Goal: Register for event/course

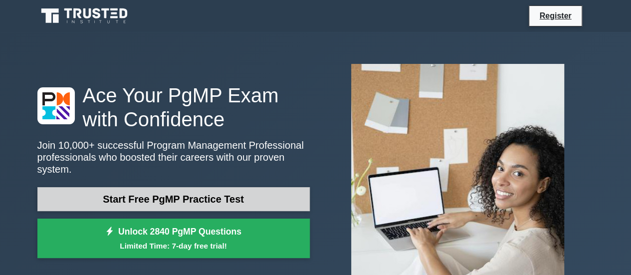
drag, startPoint x: 0, startPoint y: 0, endPoint x: 192, endPoint y: 189, distance: 269.6
click at [192, 189] on link "Start Free PgMP Practice Test" at bounding box center [173, 199] width 272 height 24
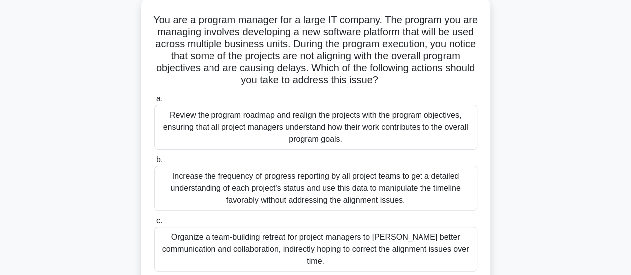
scroll to position [58, 0]
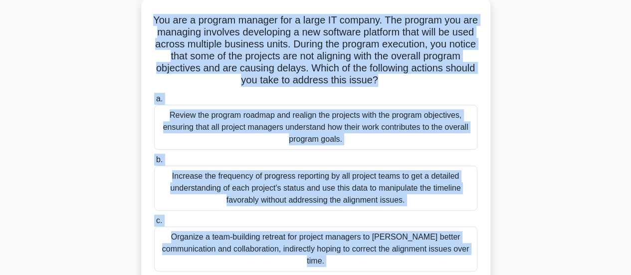
drag, startPoint x: 159, startPoint y: 20, endPoint x: 280, endPoint y: 265, distance: 272.9
click at [280, 265] on div "You are a program manager for a large IT company. The program you are managing …" at bounding box center [315, 166] width 341 height 328
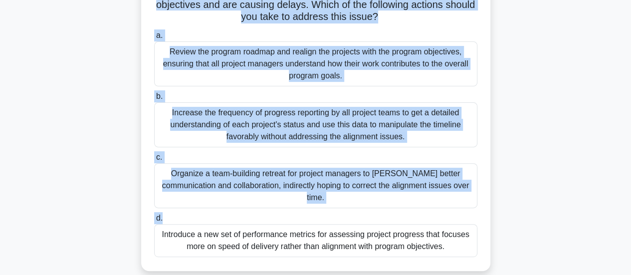
scroll to position [125, 0]
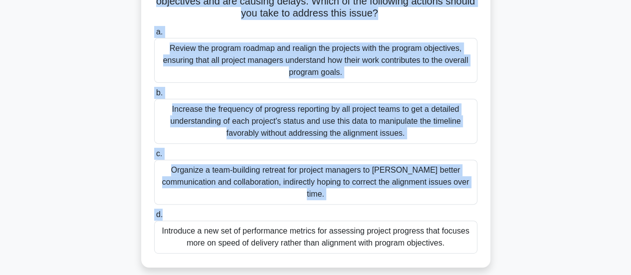
copy div "You are a program manager for a large IT company. The program you are managing …"
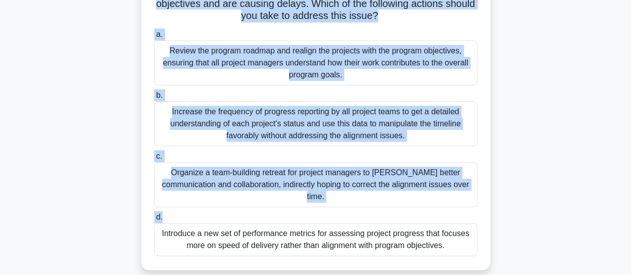
click at [575, 83] on div "You are a program manager for a large IT company. The program you are managing …" at bounding box center [315, 108] width 569 height 348
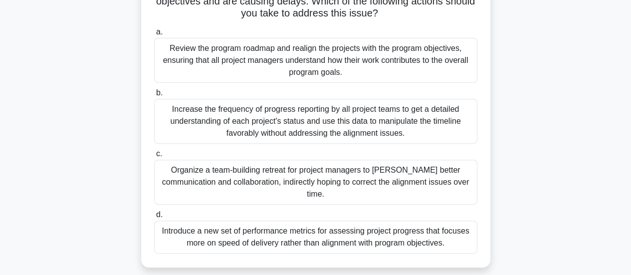
click at [308, 57] on div "Review the program roadmap and realign the projects with the program objectives…" at bounding box center [315, 60] width 323 height 45
click at [154, 35] on input "a. Review the program roadmap and realign the projects with the program objecti…" at bounding box center [154, 32] width 0 height 6
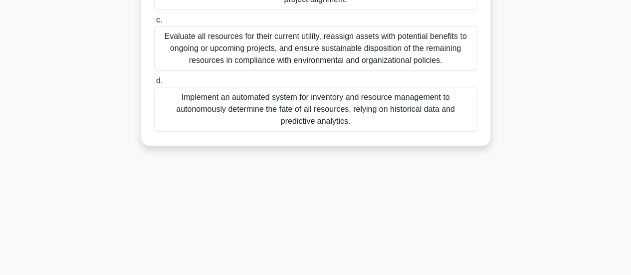
scroll to position [264, 0]
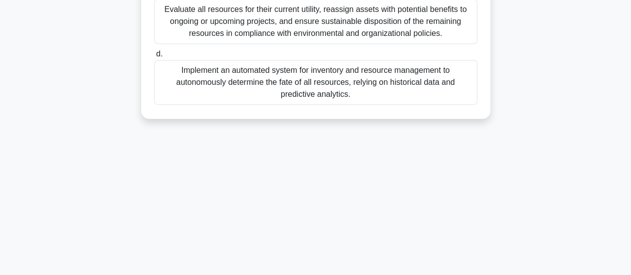
drag, startPoint x: 159, startPoint y: 4, endPoint x: 291, endPoint y: 279, distance: 305.1
click at [291, 274] on html "Register 7:14 Stop PgMP" at bounding box center [315, 5] width 631 height 539
copy div "As a program manager, you have successfully completed a large-scale constructio…"
click at [425, 167] on div "6:08 Stop PgMP Beginner 2/10 As a program manager, you have successfully comple…" at bounding box center [315, 21] width 569 height 499
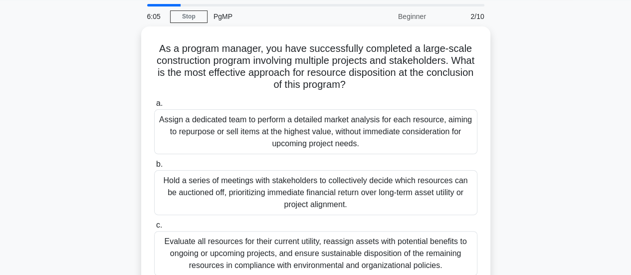
scroll to position [31, 0]
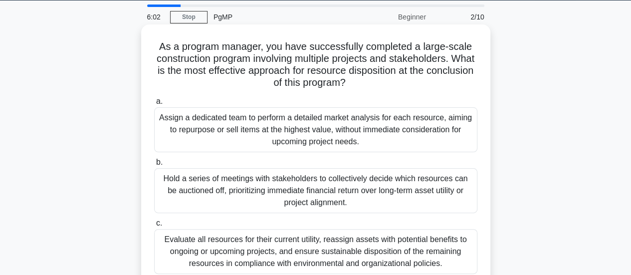
click at [269, 245] on div "Evaluate all resources for their current utility, reassign assets with potentia…" at bounding box center [315, 251] width 323 height 45
click at [154, 227] on input "c. Evaluate all resources for their current utility, reassign assets with poten…" at bounding box center [154, 223] width 0 height 6
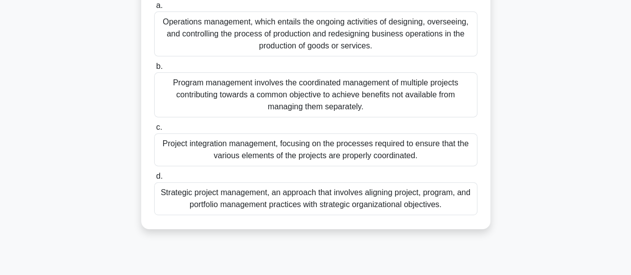
scroll to position [145, 0]
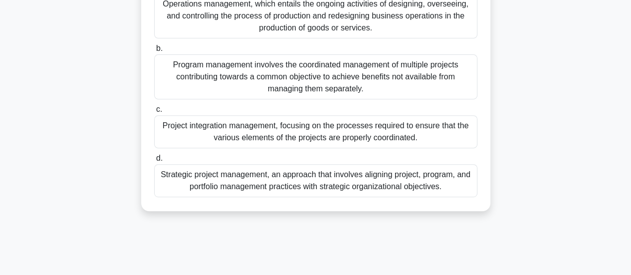
drag, startPoint x: 161, startPoint y: 7, endPoint x: 465, endPoint y: 203, distance: 362.1
click at [465, 203] on div "A company has several ongoing projects contributing to a common strategic objec…" at bounding box center [315, 61] width 341 height 292
copy div "A company has several ongoing projects contributing to a common strategic objec…"
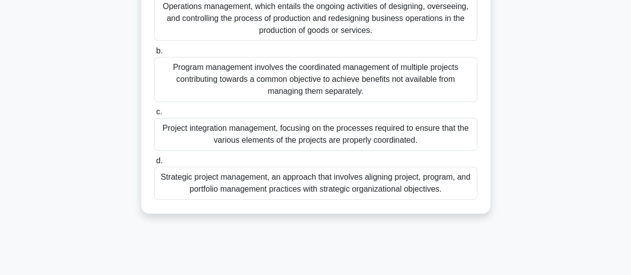
click at [580, 108] on div "A company has several ongoing projects contributing to a common strategic objec…" at bounding box center [315, 69] width 569 height 312
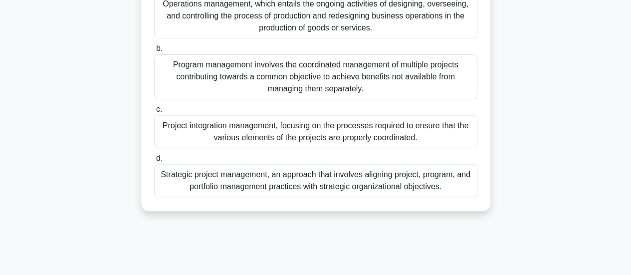
click at [201, 66] on div "Program management involves the coordinated management of multiple projects con…" at bounding box center [315, 76] width 323 height 45
click at [154, 52] on input "b. Program management involves the coordinated management of multiple projects …" at bounding box center [154, 48] width 0 height 6
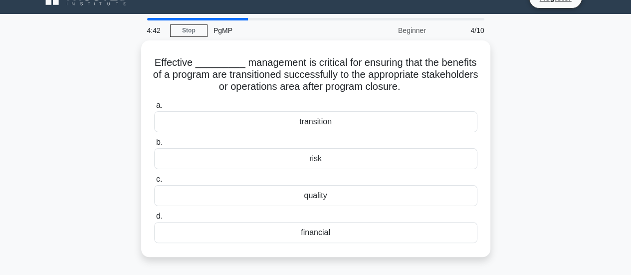
scroll to position [19, 0]
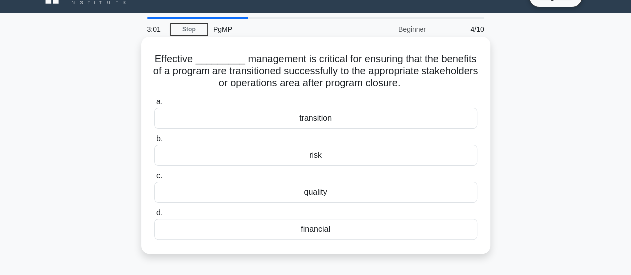
drag, startPoint x: 156, startPoint y: 60, endPoint x: 332, endPoint y: 228, distance: 243.6
click at [332, 228] on div "Effective _________ management is critical for ensuring that the benefits of a …" at bounding box center [315, 145] width 341 height 209
copy div "Effective _________ management is critical for ensuring that the benefits of a …"
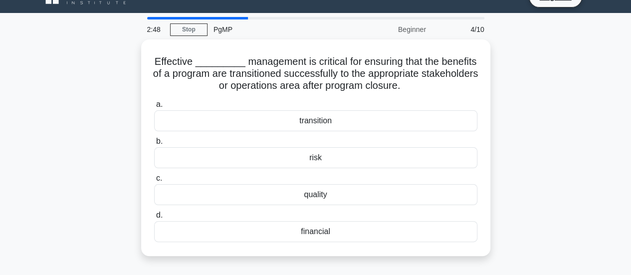
click at [542, 102] on div "Effective _________ management is critical for ensuring that the benefits of a …" at bounding box center [315, 153] width 569 height 229
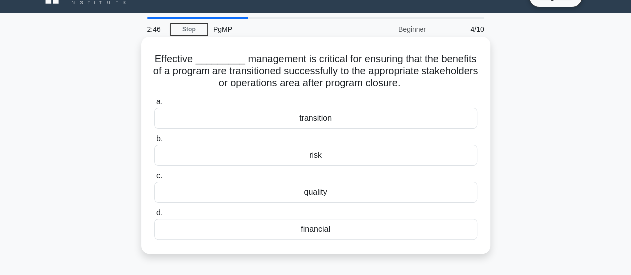
click at [327, 117] on div "transition" at bounding box center [315, 118] width 323 height 21
click at [154, 105] on input "a. transition" at bounding box center [154, 102] width 0 height 6
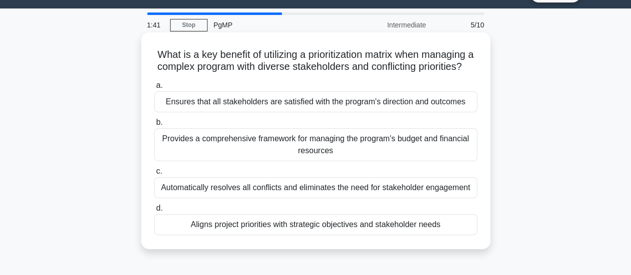
scroll to position [24, 0]
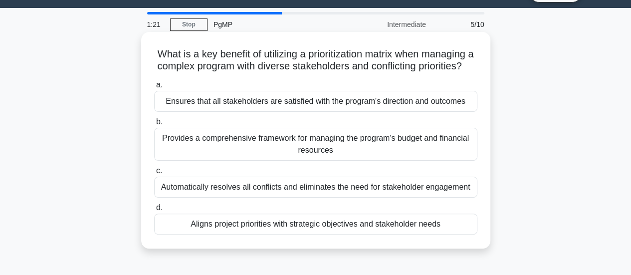
drag, startPoint x: 154, startPoint y: 52, endPoint x: 442, endPoint y: 241, distance: 344.2
click at [442, 241] on div "What is a key benefit of utilizing a prioritization matrix when managing a comp…" at bounding box center [315, 140] width 341 height 209
copy div "What is a key benefit of utilizing a prioritization matrix when managing a comp…"
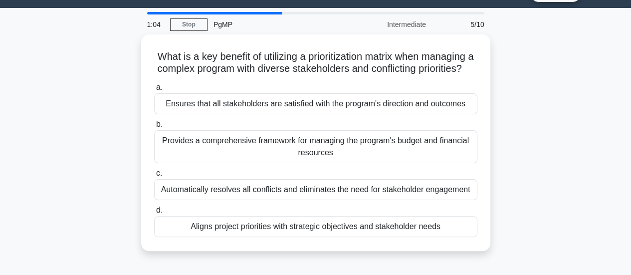
click at [523, 164] on div "What is a key benefit of utilizing a prioritization matrix when managing a comp…" at bounding box center [315, 148] width 569 height 229
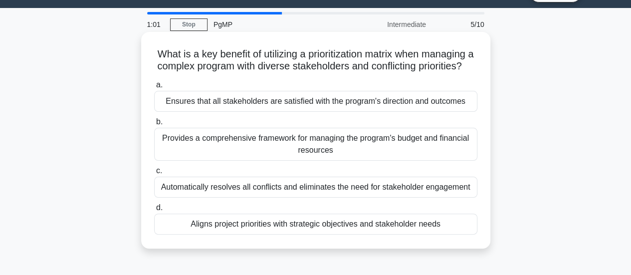
click at [322, 235] on div "Aligns project priorities with strategic objectives and stakeholder needs" at bounding box center [315, 224] width 323 height 21
click at [154, 211] on input "d. Aligns project priorities with strategic objectives and stakeholder needs" at bounding box center [154, 208] width 0 height 6
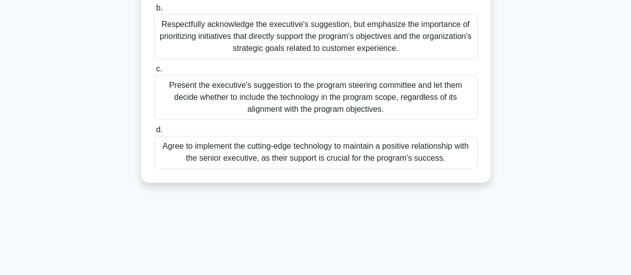
scroll to position [264, 0]
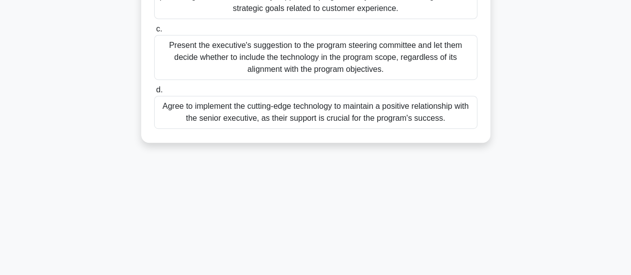
drag, startPoint x: 162, startPoint y: 0, endPoint x: 449, endPoint y: 224, distance: 363.8
click at [449, 224] on div "0:17 Stop PgMP Intermediate 6/10 As a program manager, you are leading a transf…" at bounding box center [315, 21] width 569 height 499
copy div "As a program manager, you are leading a transformative initiative aimed at enha…"
click at [566, 178] on div "EXPIRED Stop PgMP Intermediate 6/10 As a program manager, you are leading a tra…" at bounding box center [315, 21] width 569 height 499
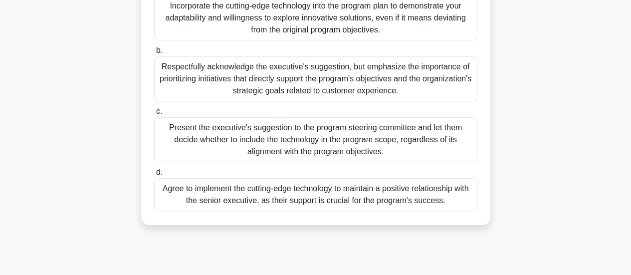
scroll to position [180, 0]
click at [337, 77] on div "Respectfully acknowledge the executive's suggestion, but emphasize the importan…" at bounding box center [315, 77] width 323 height 45
click at [154, 53] on input "b. Respectfully acknowledge the executive's suggestion, but emphasize the impor…" at bounding box center [154, 49] width 0 height 6
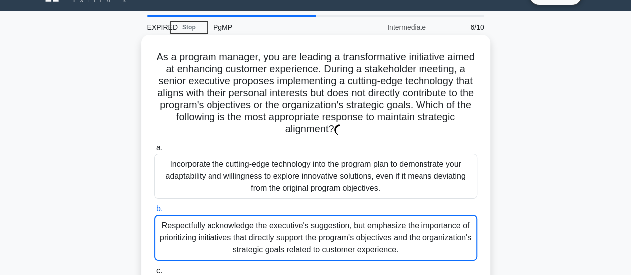
scroll to position [19, 0]
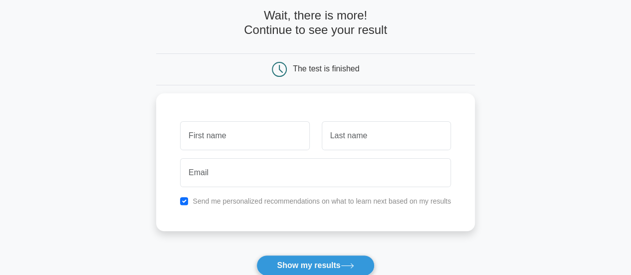
scroll to position [48, 0]
click at [240, 133] on input "text" at bounding box center [244, 132] width 129 height 29
type input "[PERSON_NAME]"
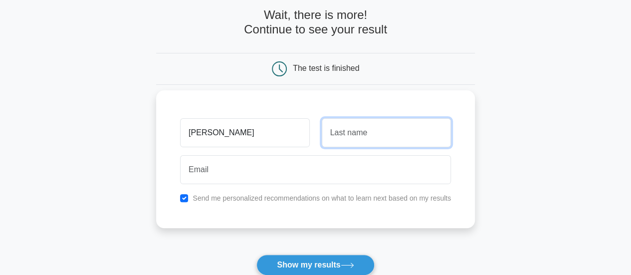
click at [346, 132] on input "text" at bounding box center [386, 132] width 129 height 29
type input "Ugwuzor"
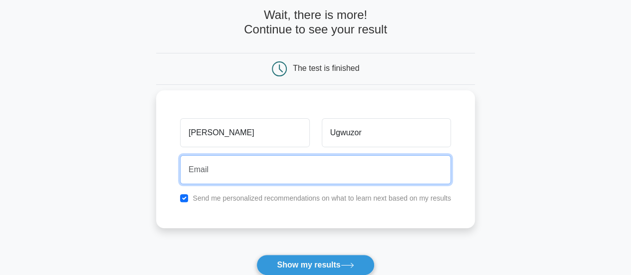
click at [252, 168] on input "email" at bounding box center [315, 169] width 271 height 29
type input "[EMAIL_ADDRESS][DOMAIN_NAME]"
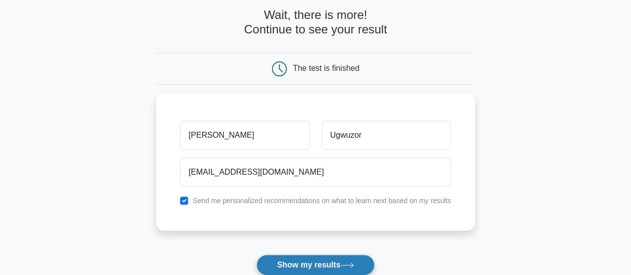
click at [343, 262] on button "Show my results" at bounding box center [316, 265] width 118 height 21
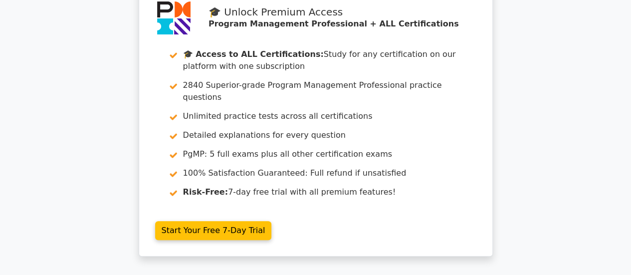
scroll to position [57, 0]
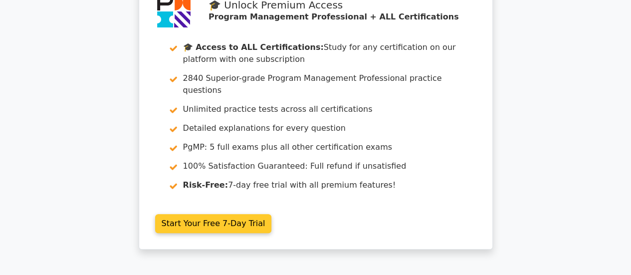
click at [213, 214] on link "Start Your Free 7-Day Trial" at bounding box center [213, 223] width 117 height 19
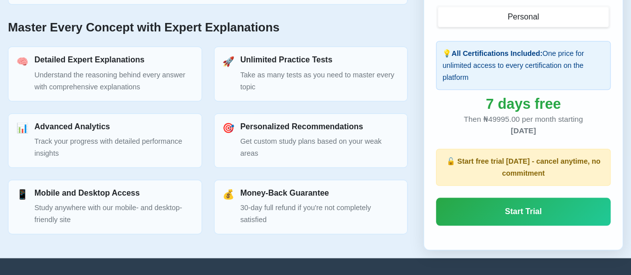
scroll to position [479, 0]
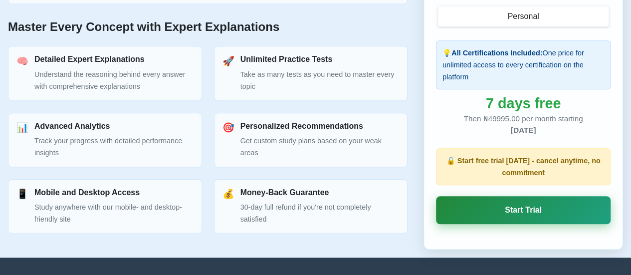
click at [532, 209] on link "Start Trial" at bounding box center [523, 210] width 175 height 28
